Goal: Task Accomplishment & Management: Complete application form

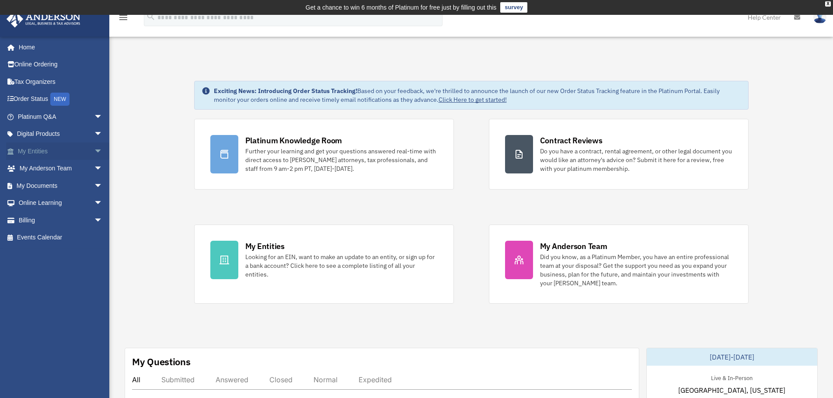
click at [83, 144] on link "My Entities arrow_drop_down" at bounding box center [61, 150] width 110 height 17
click at [94, 133] on span "arrow_drop_down" at bounding box center [102, 134] width 17 height 18
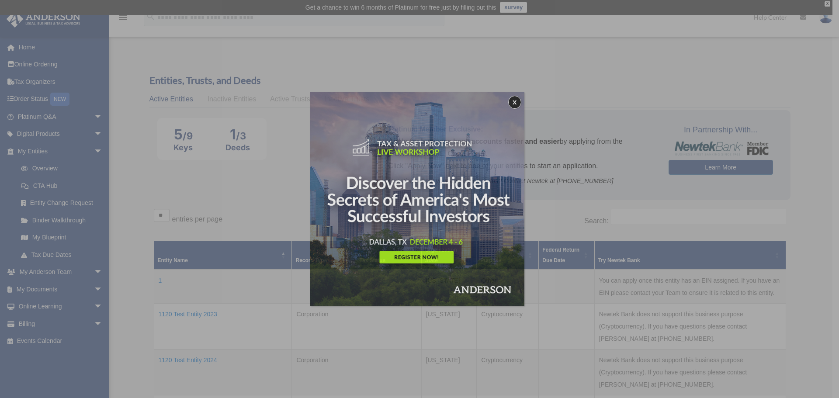
click at [89, 287] on div "x" at bounding box center [419, 199] width 839 height 398
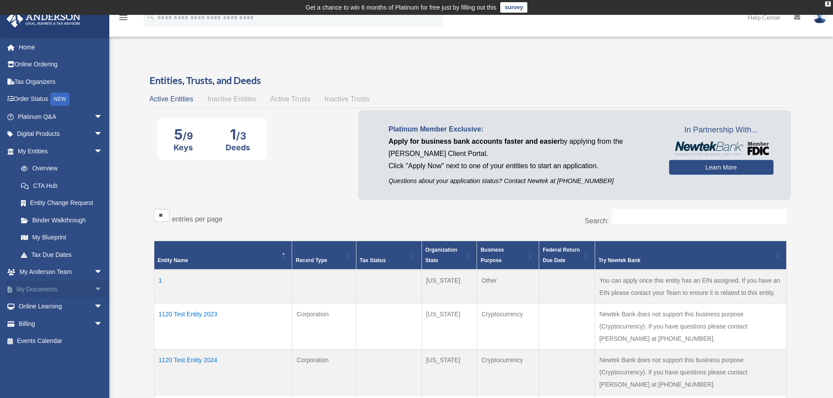
click at [94, 288] on span "arrow_drop_down" at bounding box center [102, 290] width 17 height 18
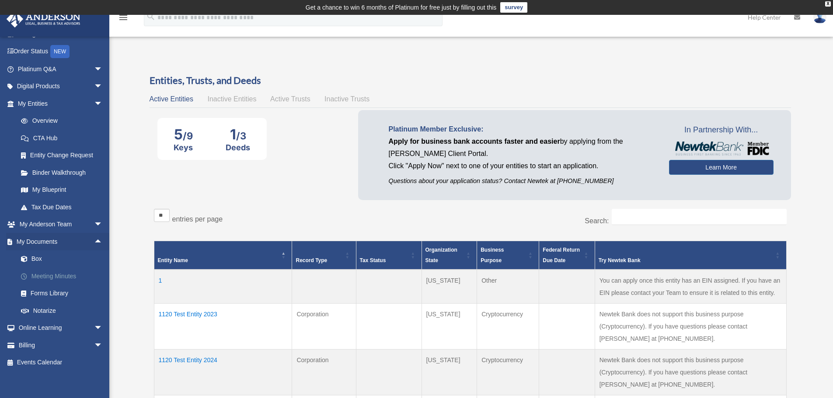
scroll to position [52, 0]
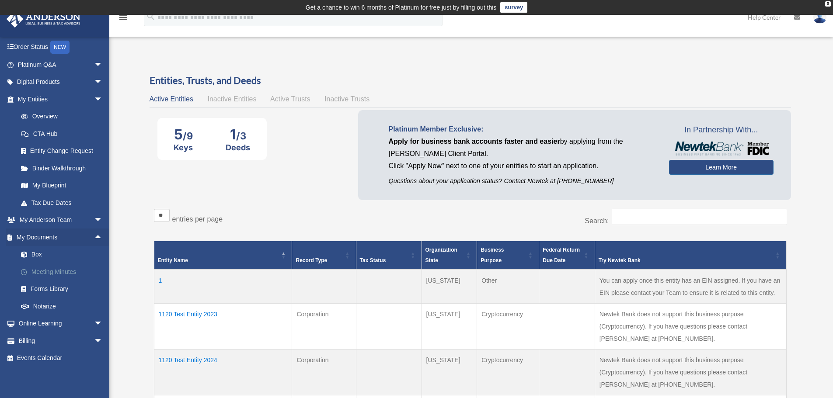
click at [60, 271] on link "Meeting Minutes" at bounding box center [64, 271] width 104 height 17
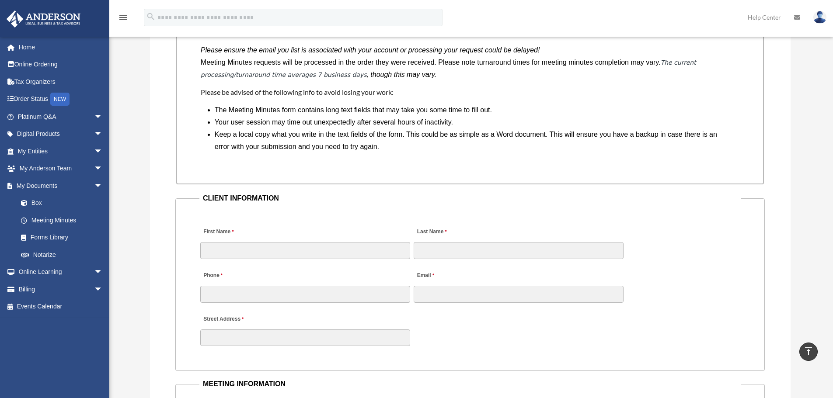
scroll to position [795, 0]
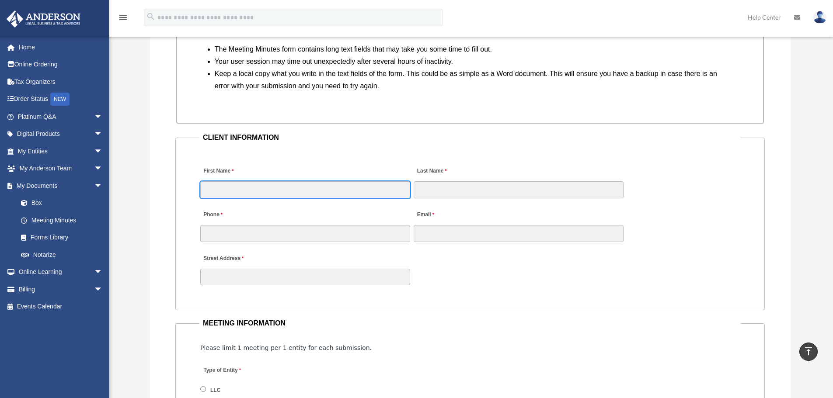
click at [267, 189] on input "First Name" at bounding box center [305, 189] width 210 height 17
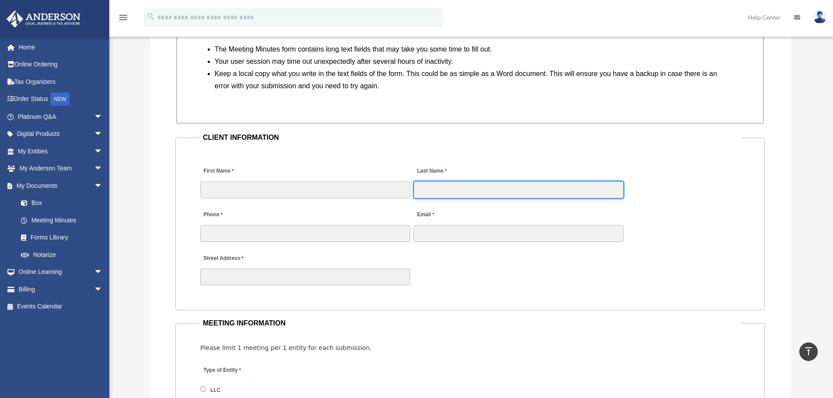
click at [433, 191] on input "Last Name" at bounding box center [518, 189] width 210 height 17
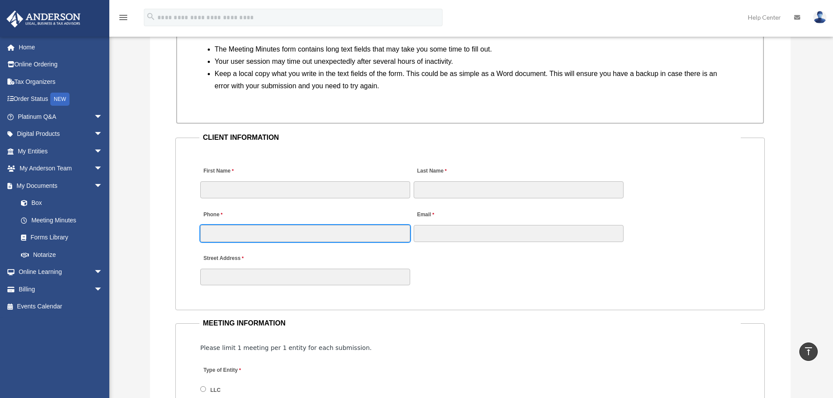
click at [381, 229] on input "Phone" at bounding box center [305, 233] width 210 height 17
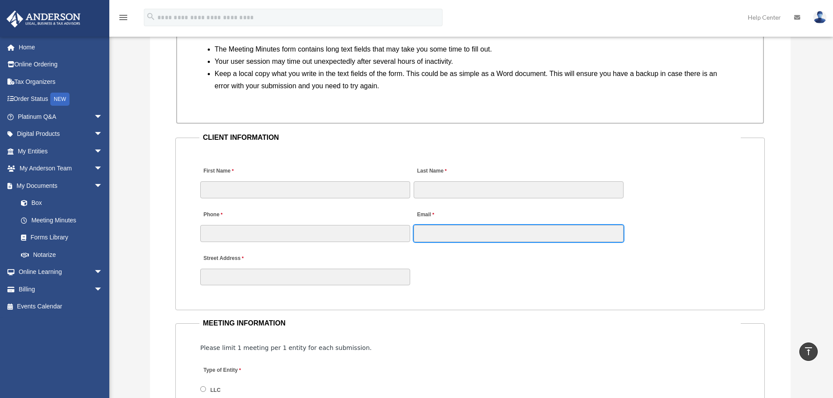
click at [448, 235] on input "Email" at bounding box center [518, 233] width 210 height 17
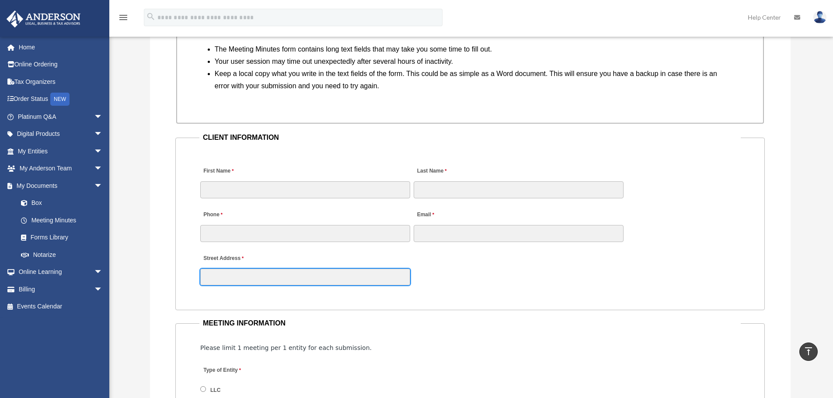
drag, startPoint x: 357, startPoint y: 273, endPoint x: 363, endPoint y: 263, distance: 12.1
click at [357, 273] on input "Street Address" at bounding box center [305, 277] width 210 height 17
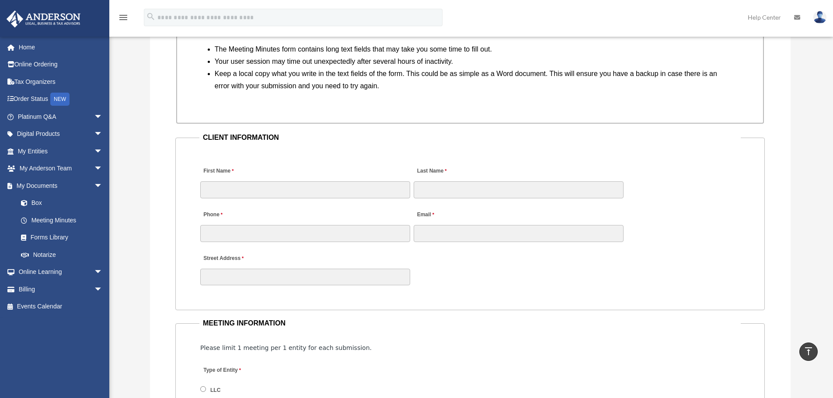
click at [677, 168] on div "First Name Last Name" at bounding box center [469, 178] width 541 height 44
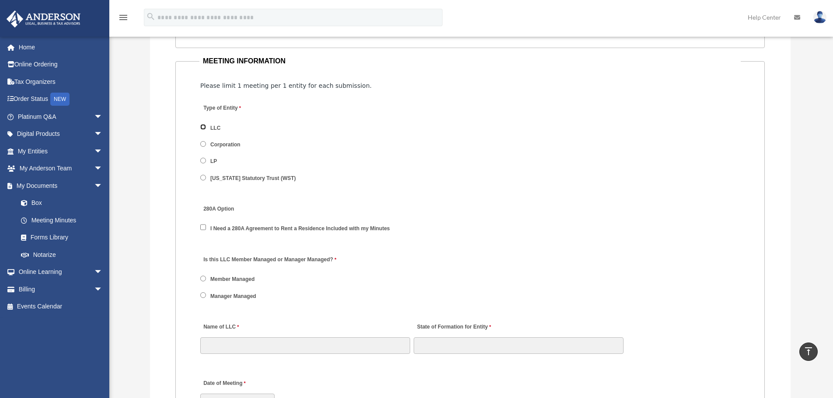
scroll to position [1189, 0]
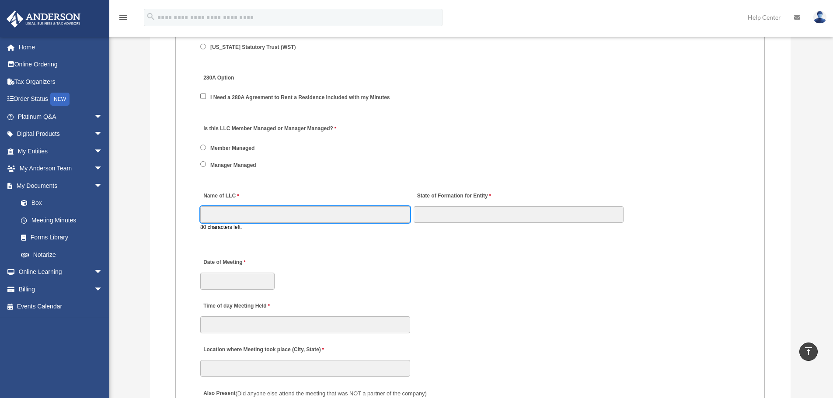
drag, startPoint x: 252, startPoint y: 209, endPoint x: 366, endPoint y: 207, distance: 114.1
click at [252, 209] on input "Name of LLC" at bounding box center [305, 214] width 210 height 17
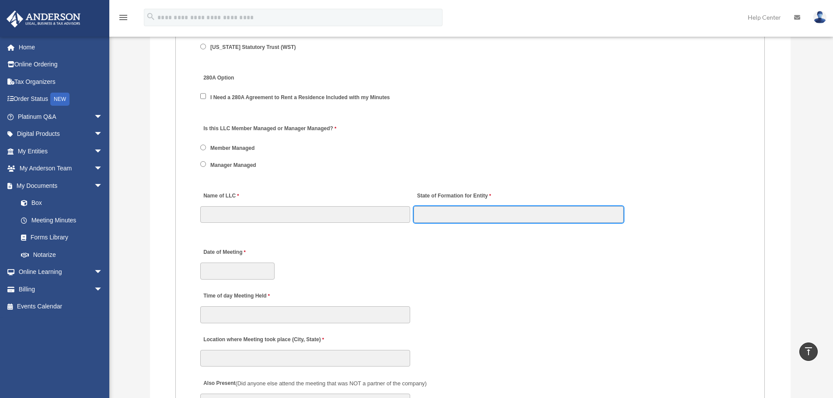
click at [461, 210] on input "State of Formation for Entity" at bounding box center [518, 214] width 210 height 17
click at [335, 262] on div "Date of Meeting" at bounding box center [469, 261] width 541 height 38
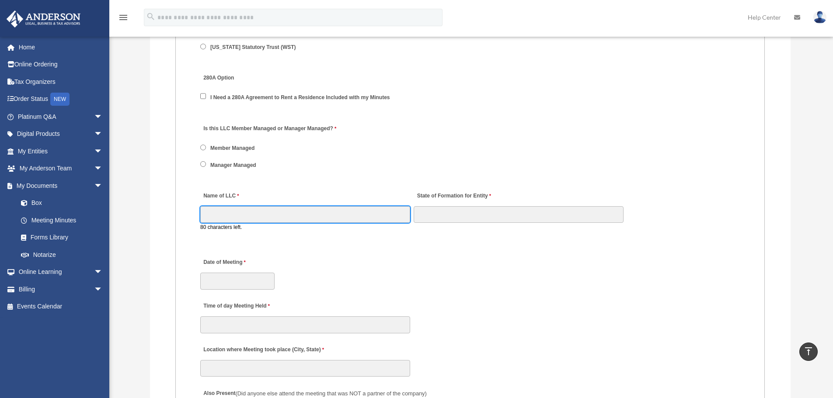
click at [290, 212] on input "Name of LLC" at bounding box center [305, 214] width 210 height 17
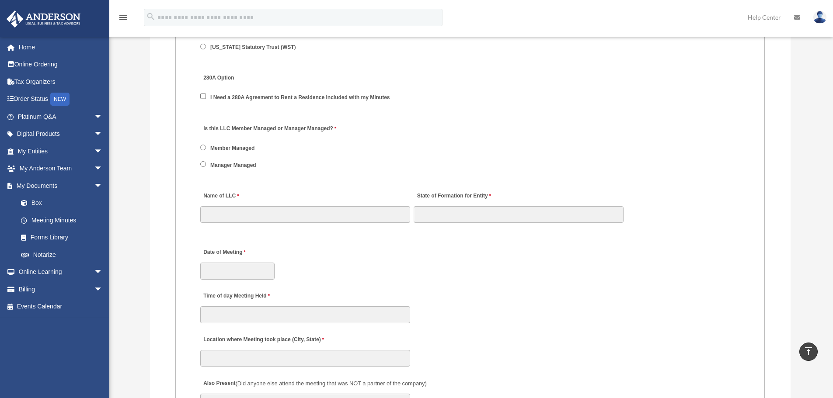
click at [164, 243] on div "Request for Meeting Minutes Please ensure the email you list is associated with…" at bounding box center [470, 295] width 640 height 1547
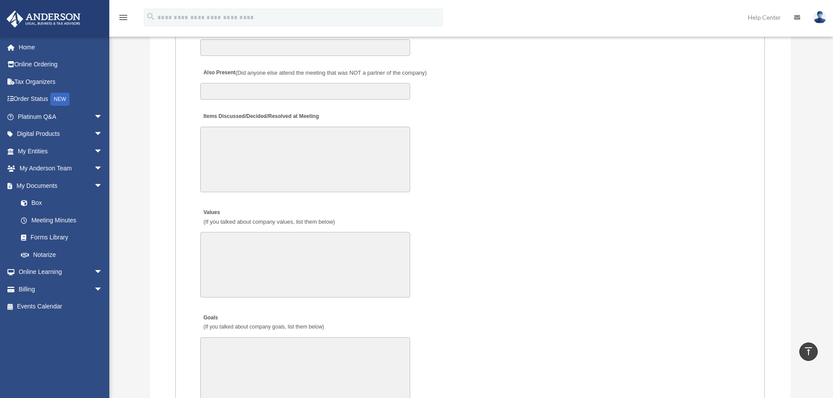
scroll to position [1495, 0]
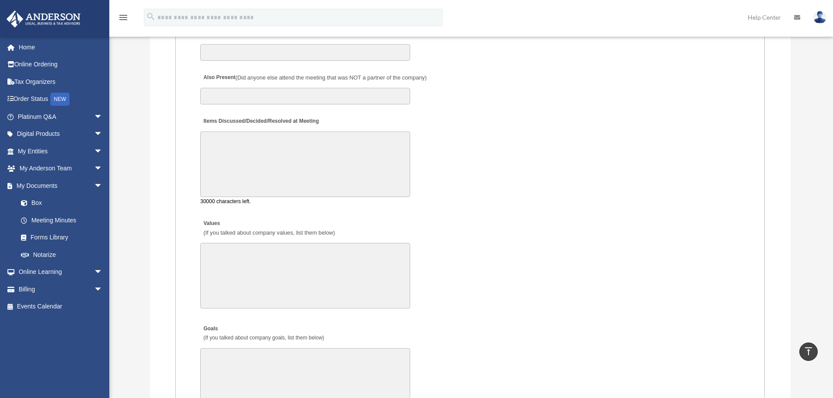
click at [256, 153] on textarea "Items Discussed/Decided/Resolved at Meeting" at bounding box center [305, 165] width 210 height 66
click at [296, 272] on textarea "Values (If you talked about company values, list them below)" at bounding box center [305, 276] width 210 height 66
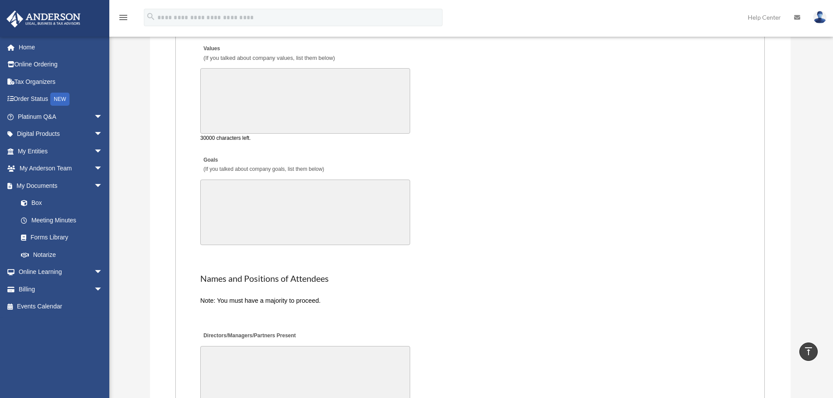
scroll to position [1801, 0]
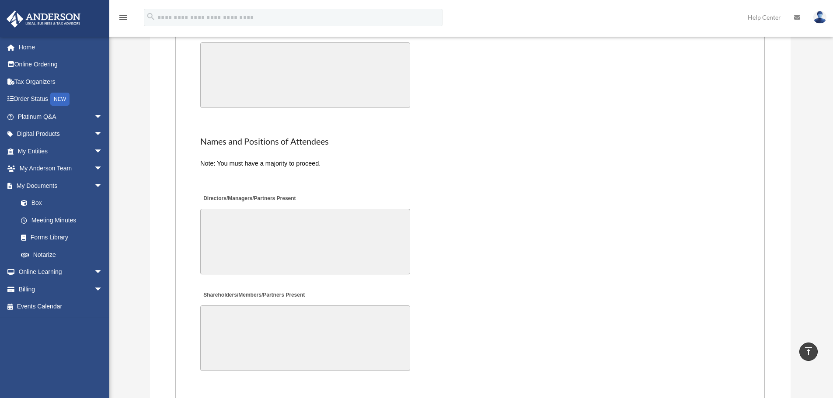
click at [238, 233] on textarea "Directors/Managers/Partners Present" at bounding box center [305, 242] width 210 height 66
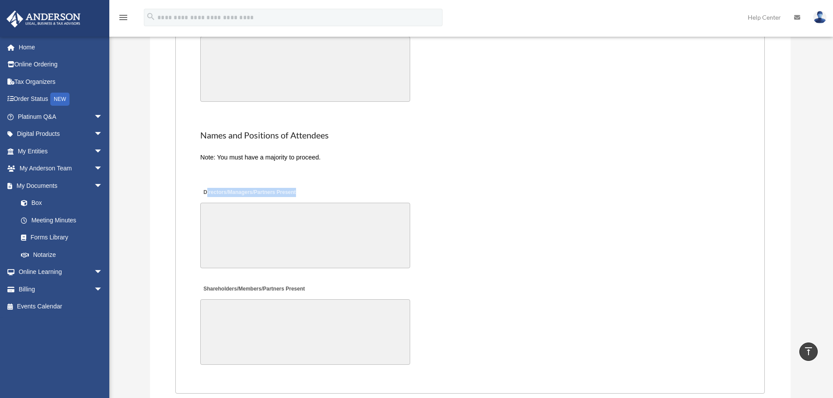
drag, startPoint x: 207, startPoint y: 190, endPoint x: 301, endPoint y: 192, distance: 94.4
click at [298, 192] on label "Directors/Managers/Partners Present" at bounding box center [249, 193] width 98 height 12
